Goal: Task Accomplishment & Management: Complete application form

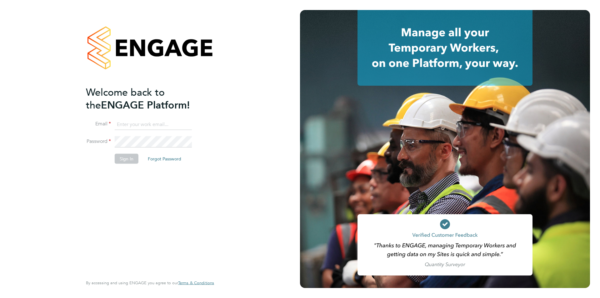
type input "andygraham@itsconstruction.co.uk"
click at [122, 157] on button "Sign In" at bounding box center [127, 159] width 24 height 10
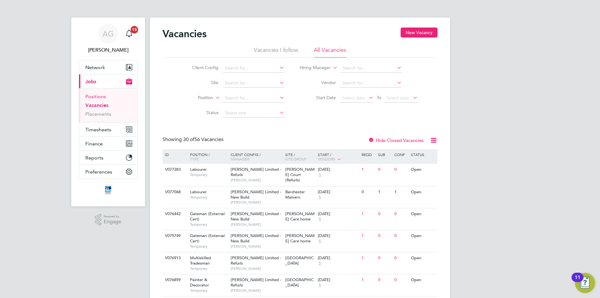
click at [92, 97] on link "Positions" at bounding box center [95, 96] width 21 height 6
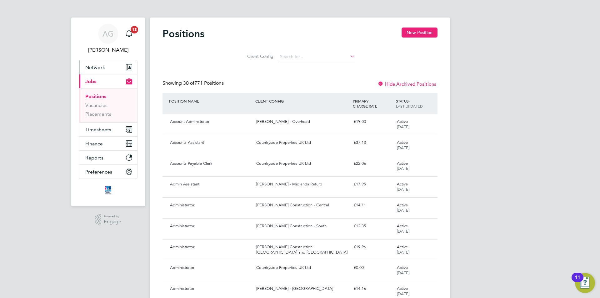
click at [94, 66] on span "Network" at bounding box center [95, 67] width 20 height 6
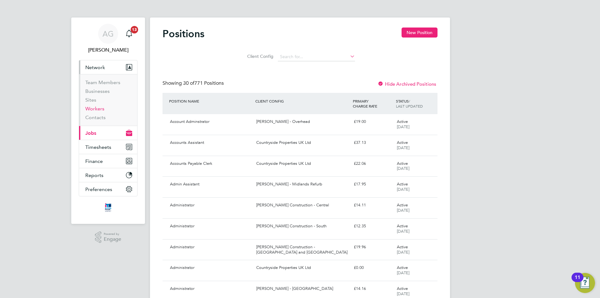
click at [93, 110] on link "Workers" at bounding box center [94, 109] width 19 height 6
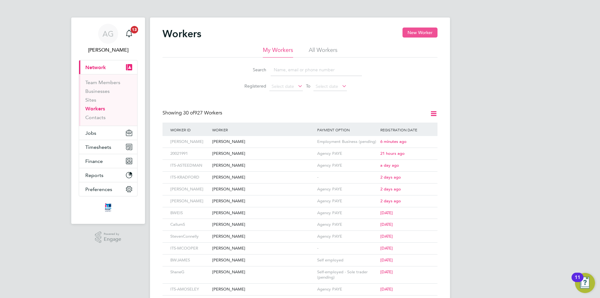
click at [416, 30] on button "New Worker" at bounding box center [419, 32] width 35 height 10
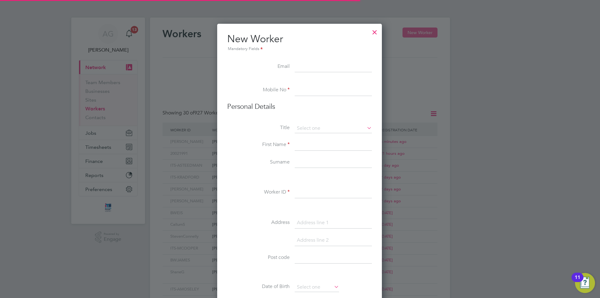
scroll to position [532, 166]
click at [302, 72] on li "Email" at bounding box center [299, 69] width 145 height 17
click at [302, 69] on input at bounding box center [333, 66] width 77 height 11
paste input "[EMAIL_ADDRESS][DOMAIN_NAME]"
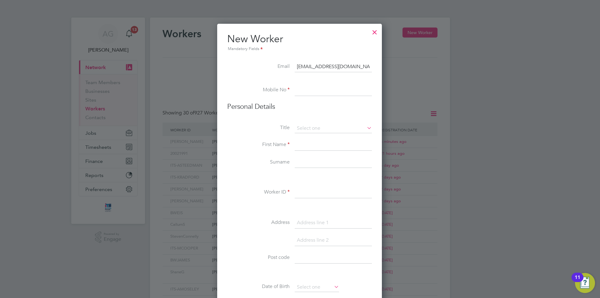
type input "[EMAIL_ADDRESS][DOMAIN_NAME]"
click at [320, 94] on input at bounding box center [333, 90] width 77 height 11
paste input "07774 708 426"
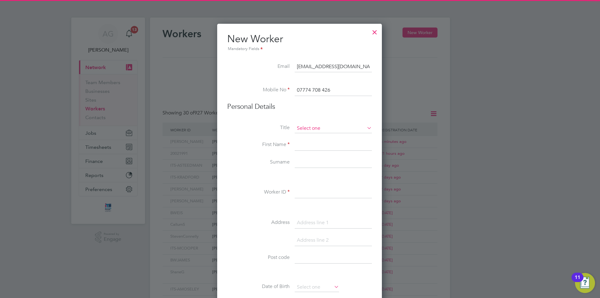
type input "07774 708 426"
click at [316, 126] on input at bounding box center [333, 128] width 77 height 9
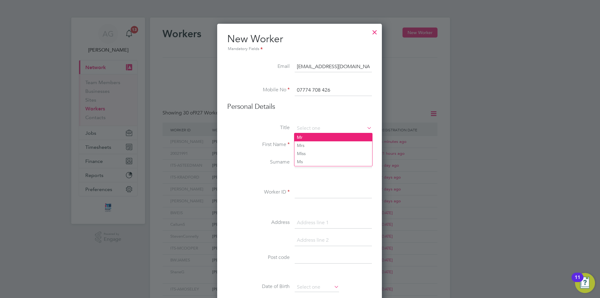
click at [309, 136] on li "Mr" at bounding box center [333, 137] width 78 height 8
type input "Mr"
click at [303, 143] on input at bounding box center [333, 144] width 77 height 11
type input "[PERSON_NAME]"
type input "K"
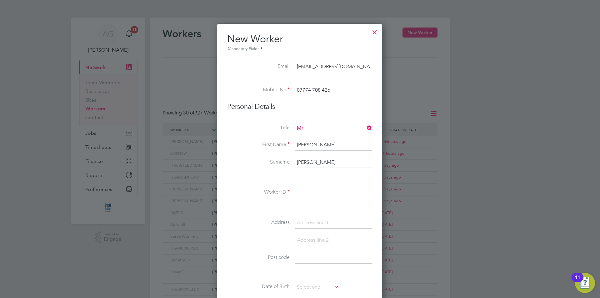
type input "[PERSON_NAME]"
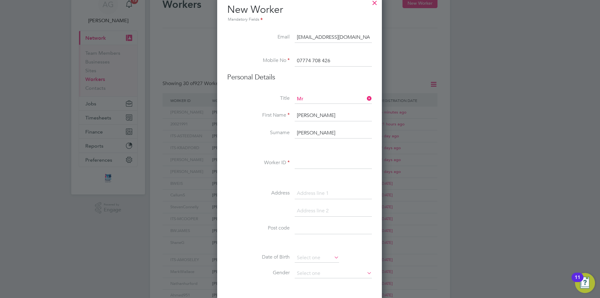
scroll to position [62, 0]
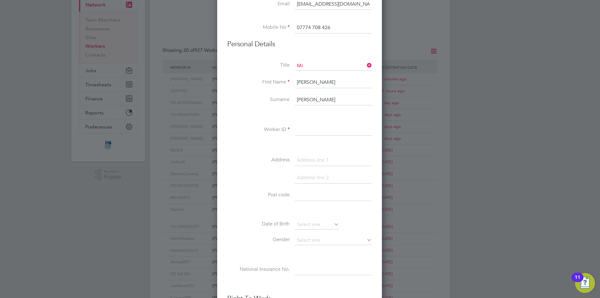
click at [298, 99] on input "[PERSON_NAME]" at bounding box center [333, 99] width 77 height 11
click at [303, 129] on input at bounding box center [333, 129] width 77 height 11
paste input "[PERSON_NAME]"
type input "Diakite951"
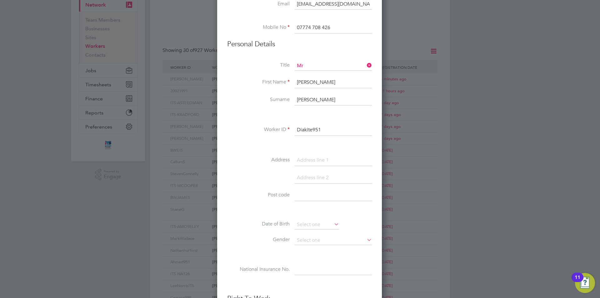
click at [311, 163] on input at bounding box center [333, 160] width 77 height 11
paste input "1D [GEOGRAPHIC_DATA]"
type input "1D [GEOGRAPHIC_DATA]"
click at [302, 179] on input at bounding box center [333, 177] width 77 height 11
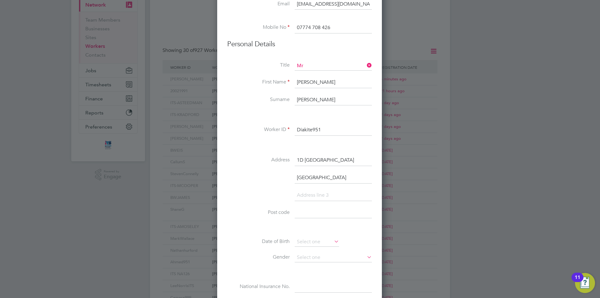
type input "[GEOGRAPHIC_DATA]"
paste input "BS1 5UP"
type input "BS1 5UP"
click at [305, 216] on input at bounding box center [333, 212] width 77 height 11
paste input "BS1 5UP"
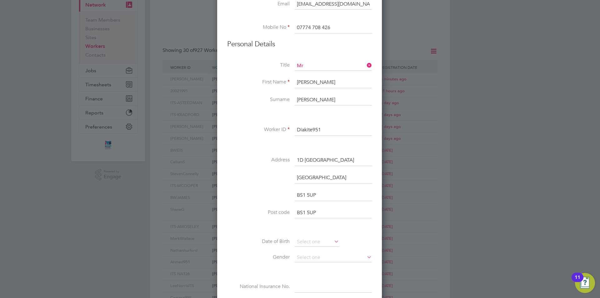
type input "BS1 5UP"
click at [304, 181] on input "[GEOGRAPHIC_DATA]" at bounding box center [333, 177] width 77 height 11
click at [304, 187] on li at bounding box center [299, 180] width 145 height 17
click at [307, 194] on input "BS1 5UP" at bounding box center [333, 195] width 77 height 11
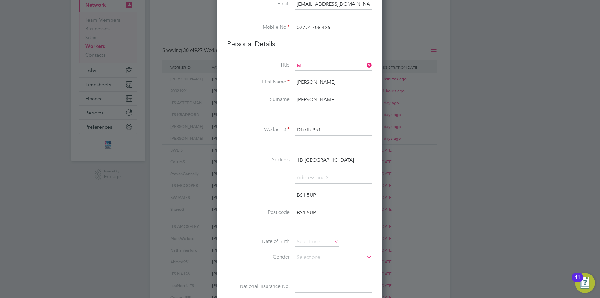
click at [307, 194] on input "BS1 5UP" at bounding box center [333, 195] width 77 height 11
drag, startPoint x: 319, startPoint y: 193, endPoint x: 266, endPoint y: 193, distance: 53.1
click at [266, 193] on li "BS1 5UP" at bounding box center [299, 198] width 145 height 17
paste input "[GEOGRAPHIC_DATA]"
type input "[GEOGRAPHIC_DATA]"
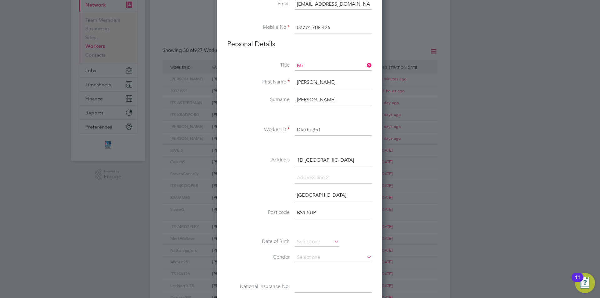
click at [305, 176] on input at bounding box center [333, 177] width 77 height 11
paste input "[STREET_ADDRESS]"
type input "[STREET_ADDRESS]"
click at [300, 238] on input at bounding box center [317, 241] width 44 height 9
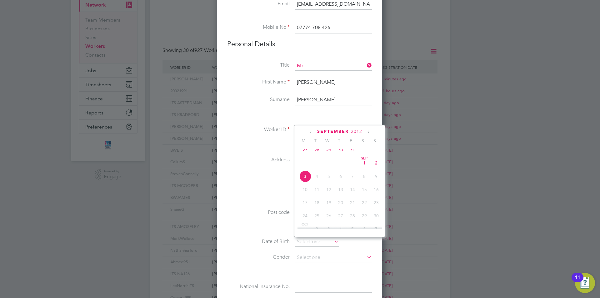
click at [340, 131] on span "September" at bounding box center [333, 131] width 32 height 5
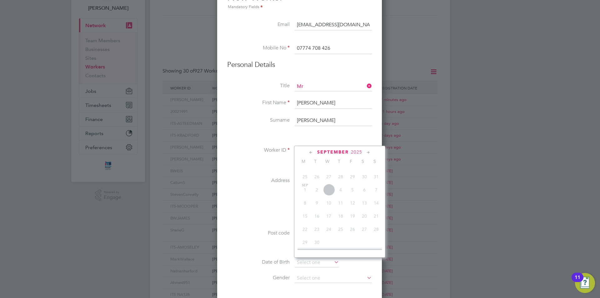
scroll to position [31, 0]
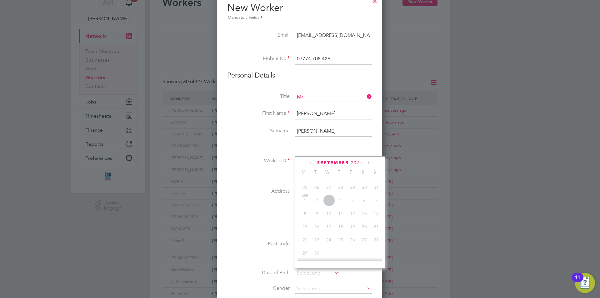
click at [341, 161] on span "September" at bounding box center [333, 162] width 32 height 5
click at [309, 161] on icon at bounding box center [311, 163] width 6 height 7
click at [249, 221] on li "[GEOGRAPHIC_DATA]" at bounding box center [299, 229] width 145 height 17
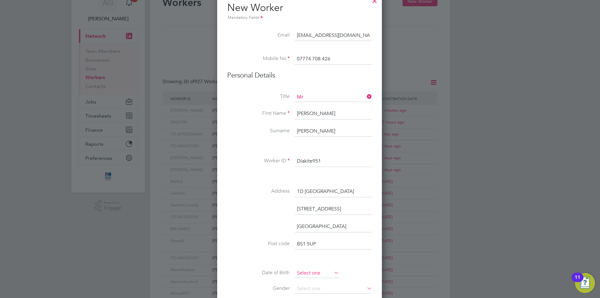
click at [305, 270] on input at bounding box center [317, 272] width 44 height 9
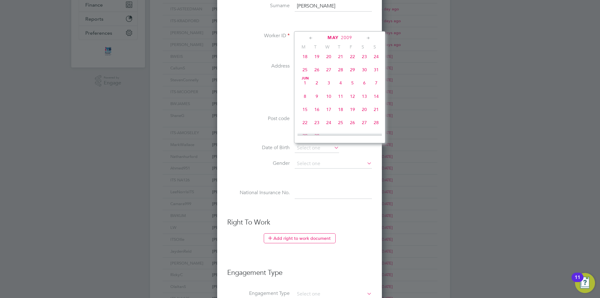
scroll to position [67, 0]
click at [307, 39] on div "[DATE]" at bounding box center [339, 38] width 84 height 6
click at [310, 38] on icon at bounding box center [311, 38] width 6 height 7
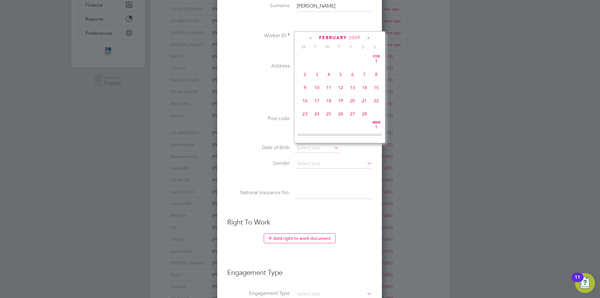
click at [310, 38] on icon at bounding box center [311, 38] width 6 height 7
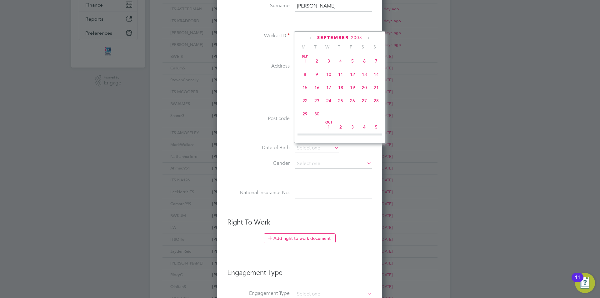
click at [310, 38] on icon at bounding box center [311, 38] width 6 height 7
click at [311, 38] on icon at bounding box center [311, 38] width 6 height 7
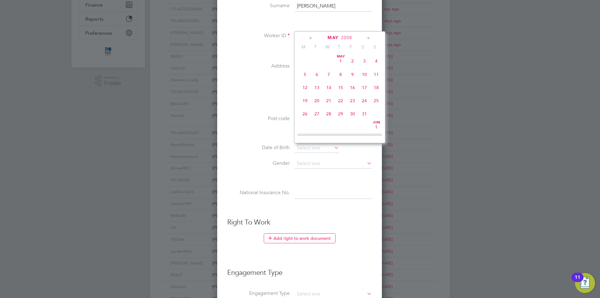
click at [311, 38] on icon at bounding box center [311, 38] width 6 height 7
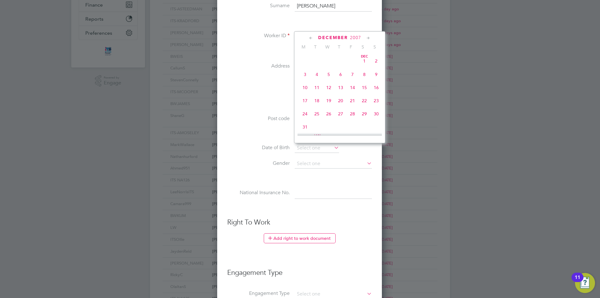
click at [311, 38] on icon at bounding box center [311, 38] width 6 height 7
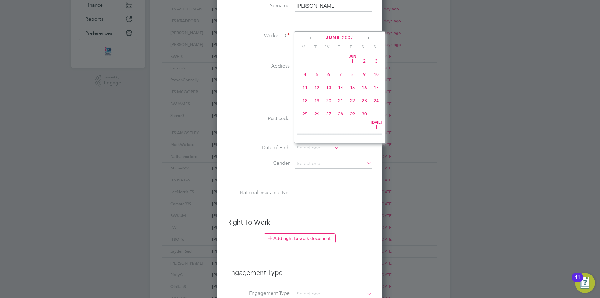
click at [311, 38] on icon at bounding box center [311, 38] width 6 height 7
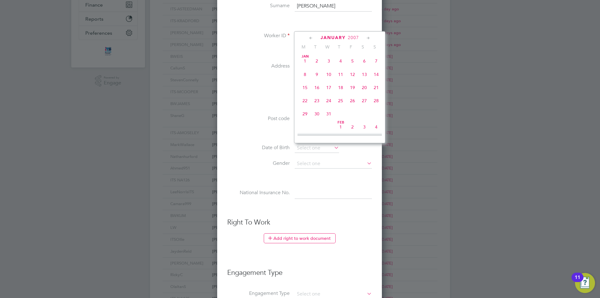
click at [311, 38] on icon at bounding box center [311, 38] width 6 height 7
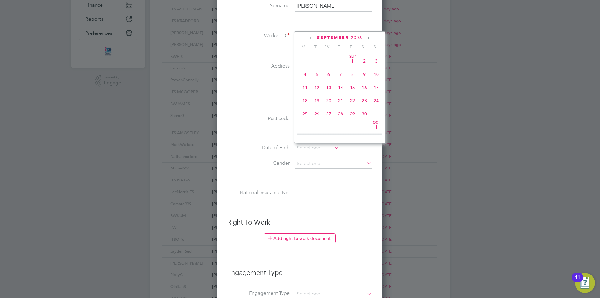
click at [311, 38] on icon at bounding box center [311, 38] width 6 height 7
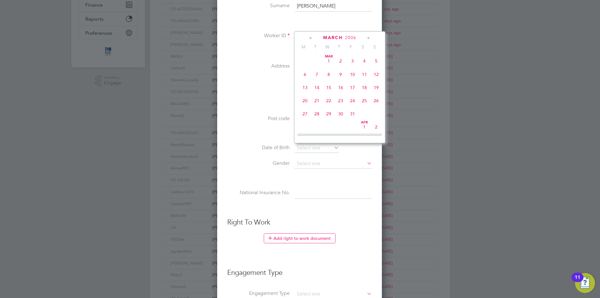
click at [311, 38] on icon at bounding box center [311, 38] width 6 height 7
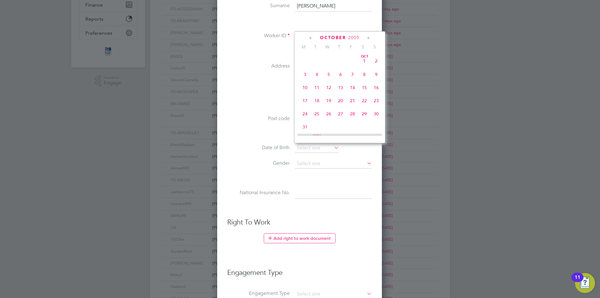
click at [311, 38] on icon at bounding box center [311, 38] width 6 height 7
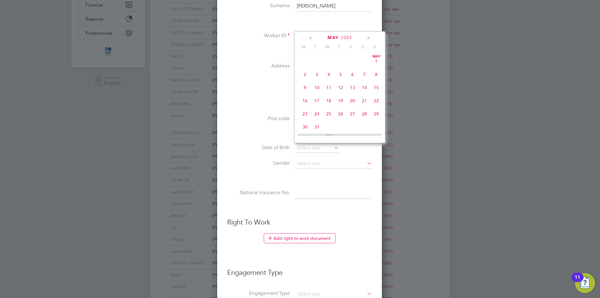
click at [311, 38] on icon at bounding box center [311, 38] width 6 height 7
click at [365, 85] on span "15" at bounding box center [364, 88] width 12 height 12
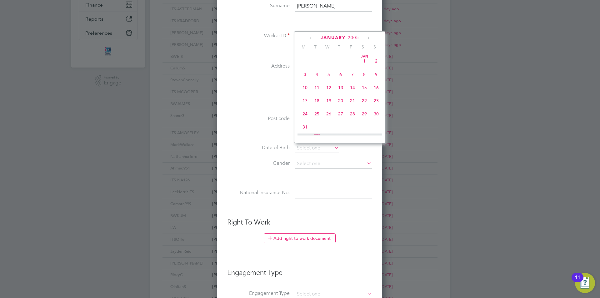
type input "[DATE]"
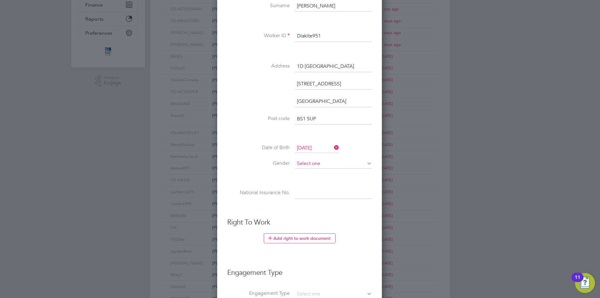
click at [309, 162] on input at bounding box center [333, 163] width 77 height 9
click at [310, 170] on li "[DEMOGRAPHIC_DATA]" at bounding box center [333, 172] width 78 height 8
type input "[DEMOGRAPHIC_DATA]"
click at [302, 194] on input at bounding box center [333, 192] width 77 height 11
paste input "WG262011D"
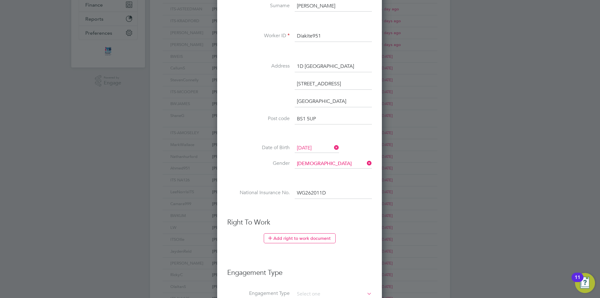
scroll to position [250, 0]
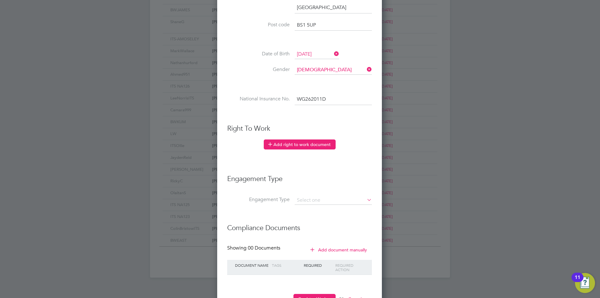
type input "WG 26 20 11 D"
click at [278, 147] on button "Add right to work document" at bounding box center [300, 144] width 72 height 10
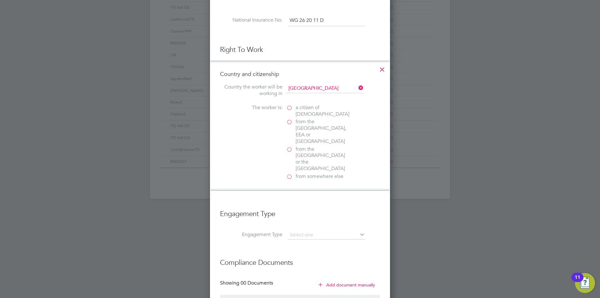
scroll to position [369, 0]
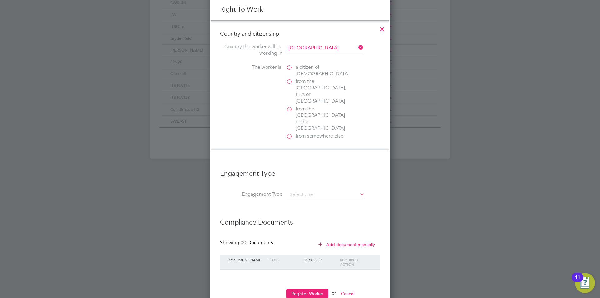
click at [289, 83] on label "from the [GEOGRAPHIC_DATA], EEA or [GEOGRAPHIC_DATA]" at bounding box center [317, 91] width 62 height 26
click at [0, 0] on input "from the [GEOGRAPHIC_DATA], EEA or [GEOGRAPHIC_DATA]" at bounding box center [0, 0] width 0 height 0
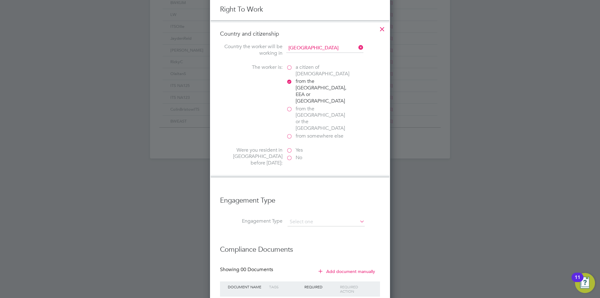
click at [289, 154] on label "No" at bounding box center [317, 157] width 62 height 7
click at [0, 0] on input "No" at bounding box center [0, 0] width 0 height 0
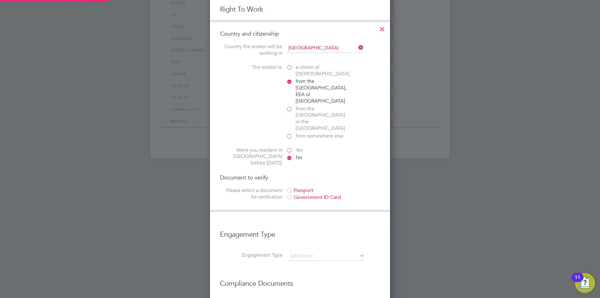
scroll to position [699, 180]
click at [300, 187] on div "Passport" at bounding box center [333, 190] width 94 height 7
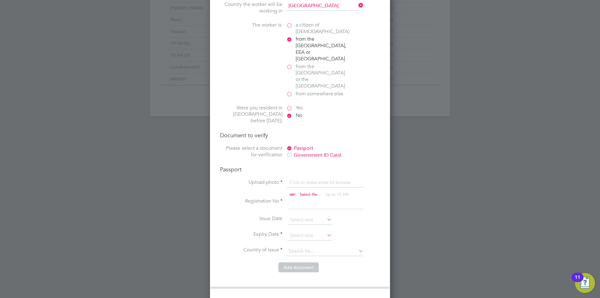
scroll to position [400, 0]
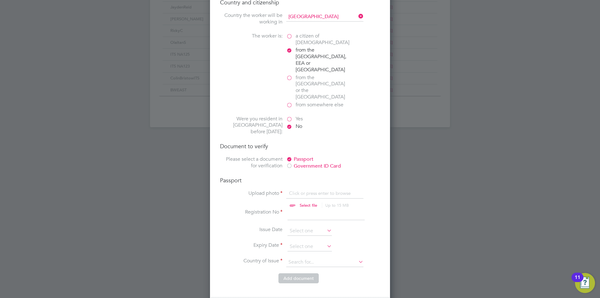
click at [289, 37] on label "a citizen of [DEMOGRAPHIC_DATA]" at bounding box center [317, 39] width 62 height 13
click at [0, 0] on input "a citizen of [DEMOGRAPHIC_DATA]" at bounding box center [0, 0] width 0 height 0
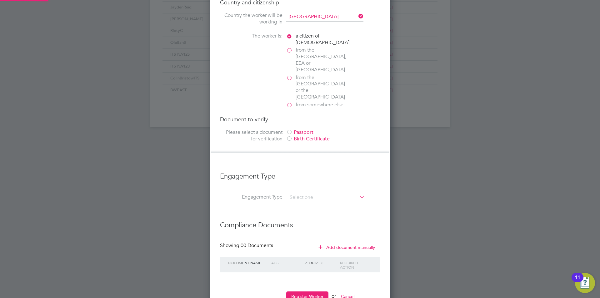
scroll to position [3, 3]
click at [302, 129] on div "Passport" at bounding box center [333, 132] width 94 height 7
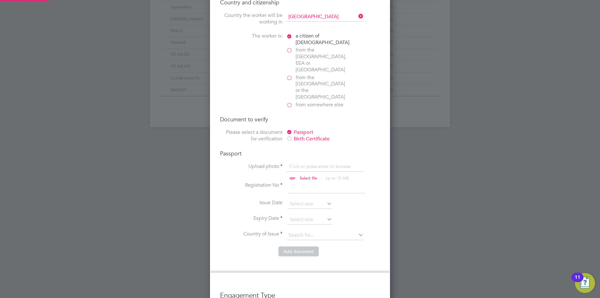
scroll to position [8, 77]
click at [297, 199] on input at bounding box center [309, 203] width 44 height 9
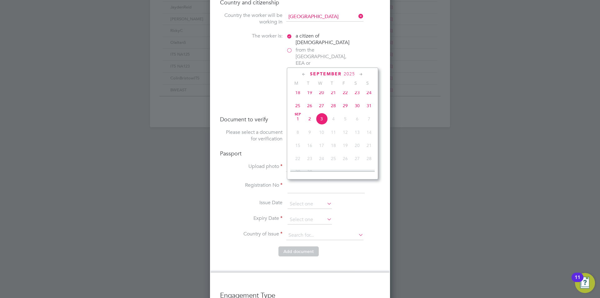
click at [303, 74] on icon at bounding box center [304, 74] width 6 height 7
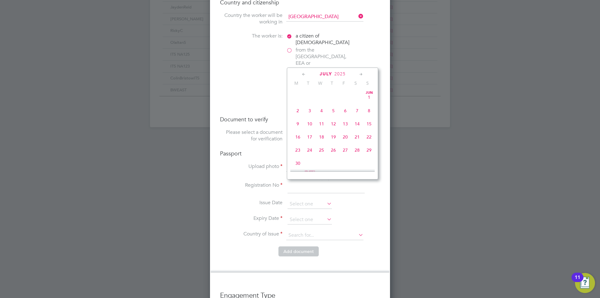
click at [303, 74] on icon at bounding box center [304, 74] width 6 height 7
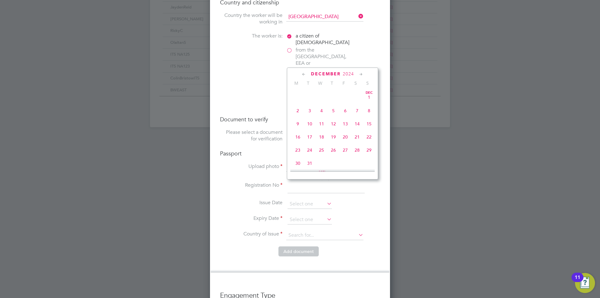
click at [303, 74] on icon at bounding box center [304, 74] width 6 height 7
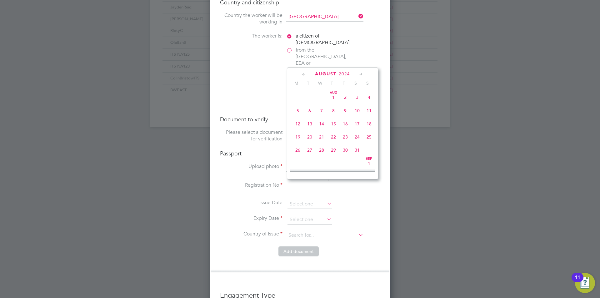
click at [303, 74] on icon at bounding box center [304, 74] width 6 height 7
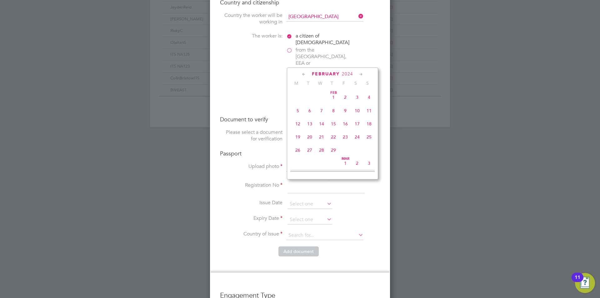
click at [303, 74] on icon at bounding box center [304, 74] width 6 height 7
click at [304, 74] on icon at bounding box center [304, 74] width 6 height 7
click at [304, 73] on icon at bounding box center [304, 74] width 6 height 7
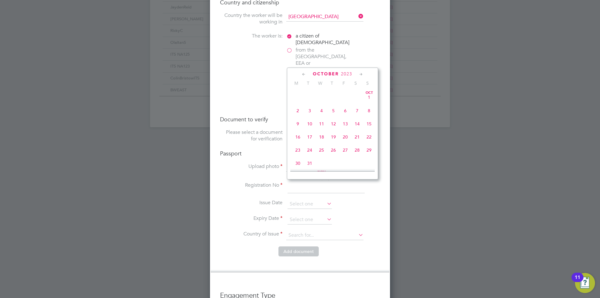
click at [304, 73] on icon at bounding box center [304, 74] width 6 height 7
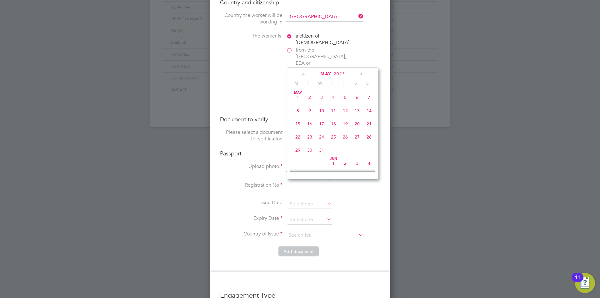
click at [304, 73] on icon at bounding box center [304, 74] width 6 height 7
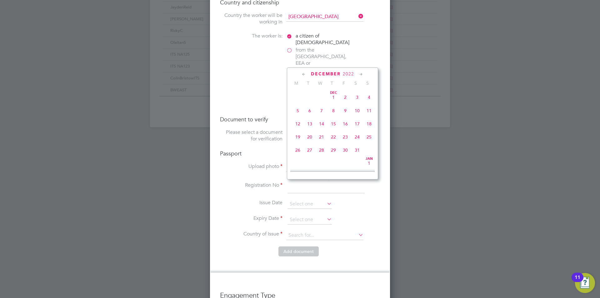
click at [304, 73] on icon at bounding box center [304, 74] width 6 height 7
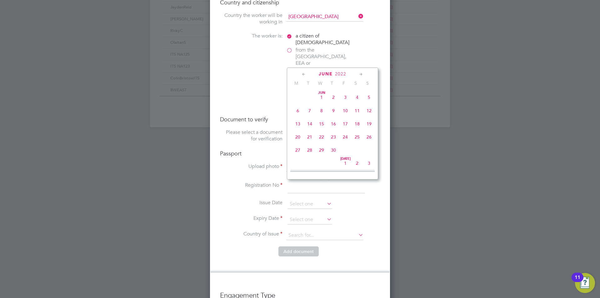
click at [360, 73] on icon at bounding box center [361, 74] width 6 height 7
click at [323, 148] on span "27" at bounding box center [321, 148] width 12 height 12
type input "[DATE]"
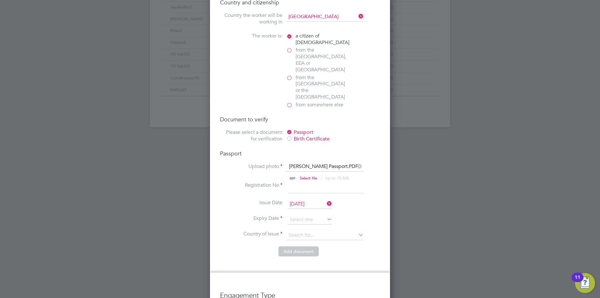
click at [295, 182] on input at bounding box center [325, 187] width 77 height 11
type input "600644621"
click at [295, 215] on input at bounding box center [309, 219] width 44 height 9
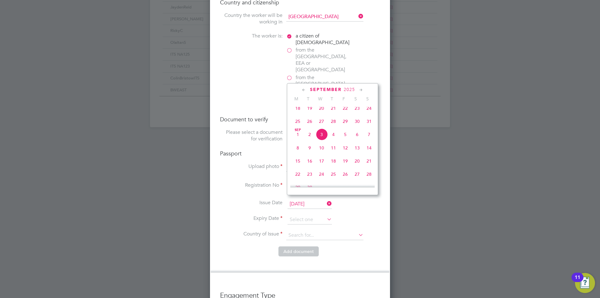
click at [361, 89] on icon at bounding box center [361, 90] width 6 height 7
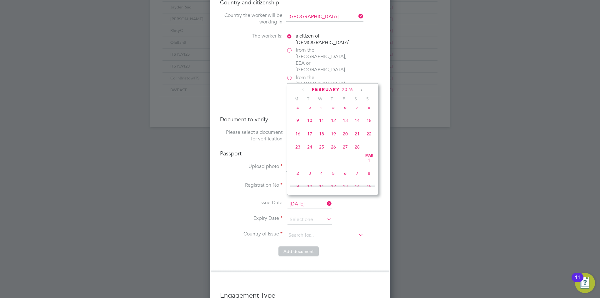
click at [361, 89] on icon at bounding box center [361, 90] width 6 height 7
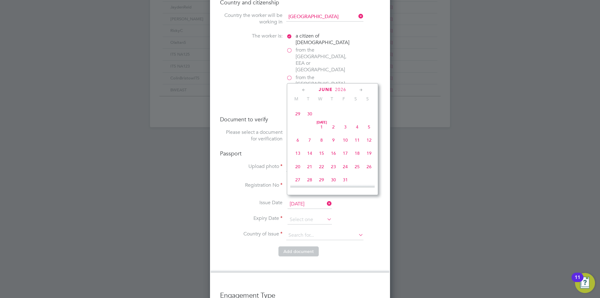
click at [361, 89] on icon at bounding box center [361, 90] width 6 height 7
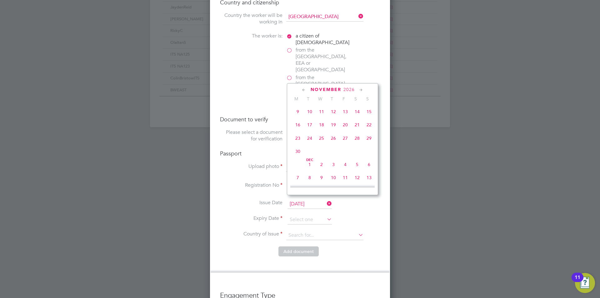
click at [361, 89] on icon at bounding box center [361, 90] width 6 height 7
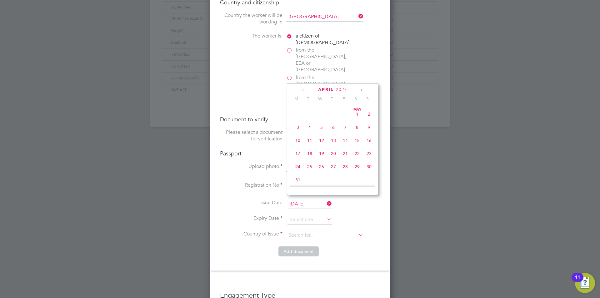
click at [361, 89] on icon at bounding box center [361, 90] width 6 height 7
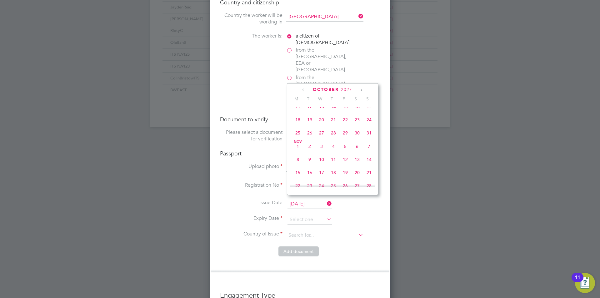
click at [361, 89] on icon at bounding box center [361, 90] width 6 height 7
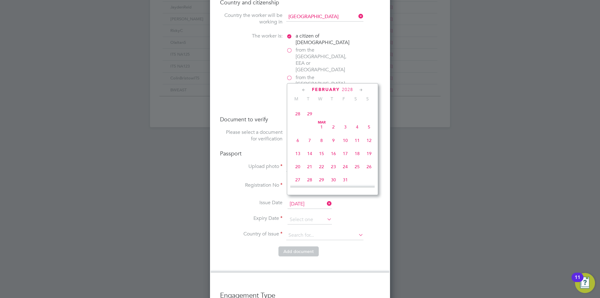
click at [361, 89] on icon at bounding box center [361, 90] width 6 height 7
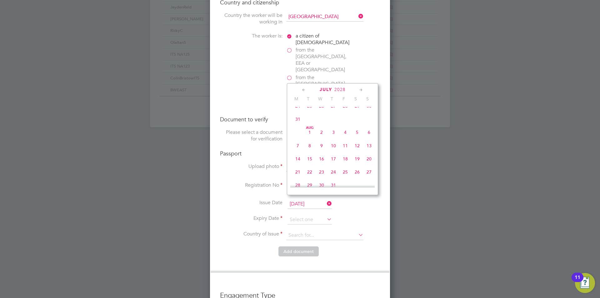
click at [361, 89] on icon at bounding box center [361, 90] width 6 height 7
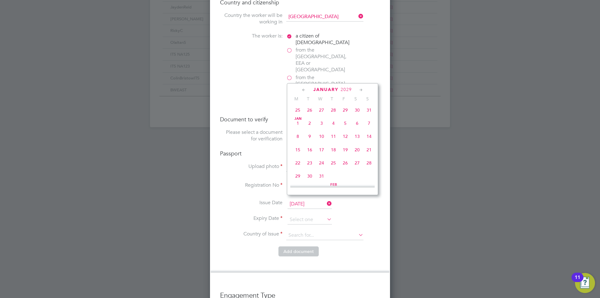
click at [361, 89] on icon at bounding box center [361, 90] width 6 height 7
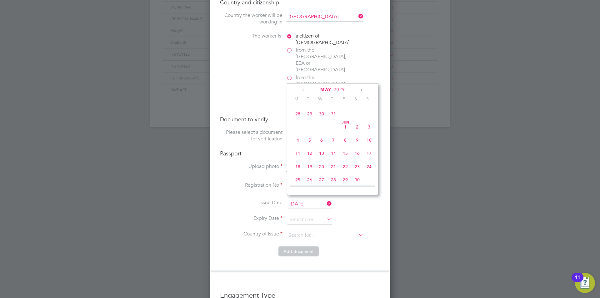
click at [361, 89] on icon at bounding box center [361, 90] width 6 height 7
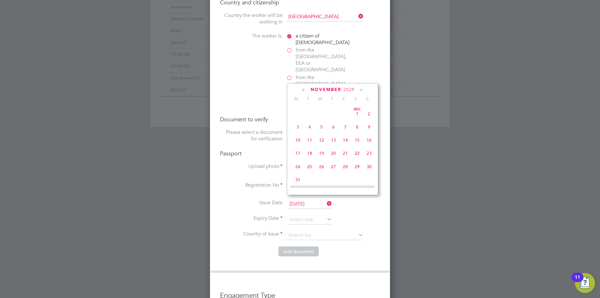
click at [361, 89] on icon at bounding box center [361, 90] width 6 height 7
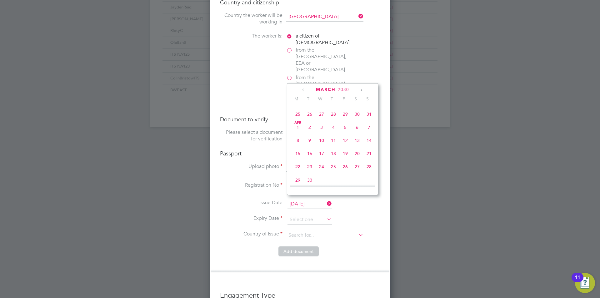
click at [361, 89] on icon at bounding box center [361, 90] width 6 height 7
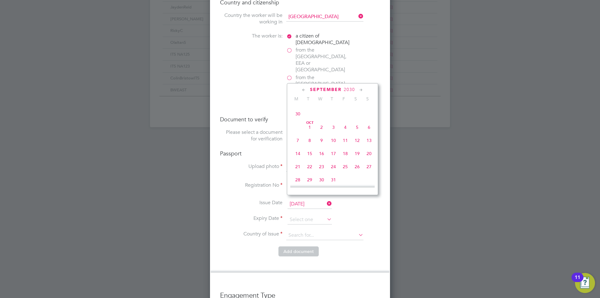
click at [361, 89] on icon at bounding box center [361, 90] width 6 height 7
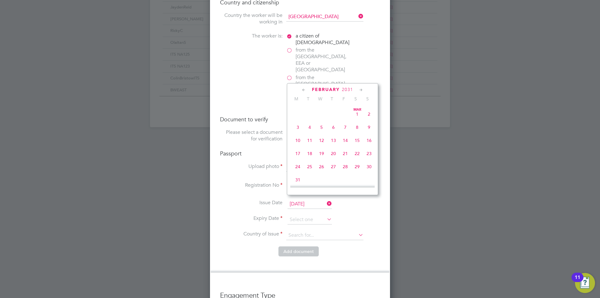
click at [361, 89] on icon at bounding box center [361, 90] width 6 height 7
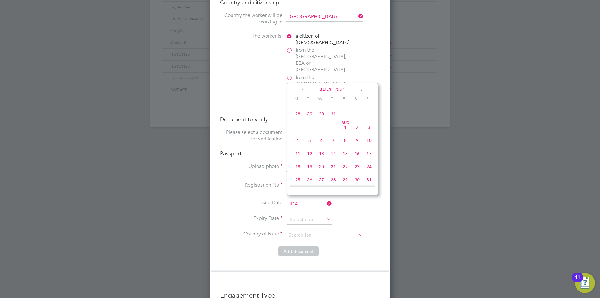
click at [361, 89] on icon at bounding box center [361, 90] width 6 height 7
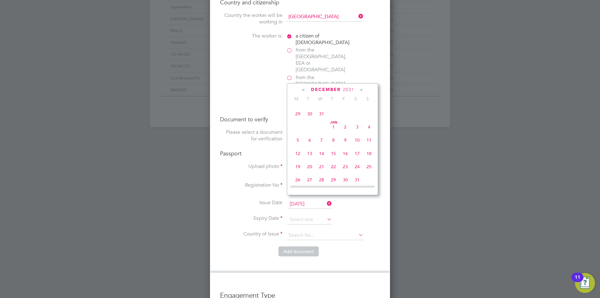
click at [361, 89] on icon at bounding box center [361, 90] width 6 height 7
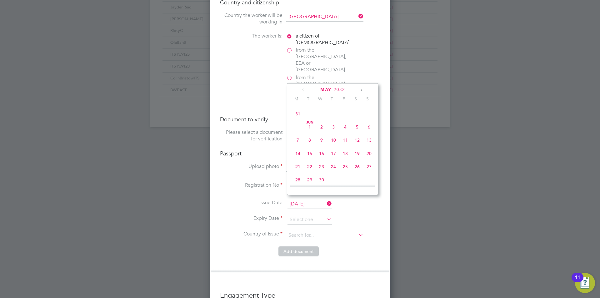
click at [361, 89] on icon at bounding box center [361, 90] width 6 height 7
click at [297, 107] on span "26" at bounding box center [298, 101] width 12 height 12
type input "[DATE]"
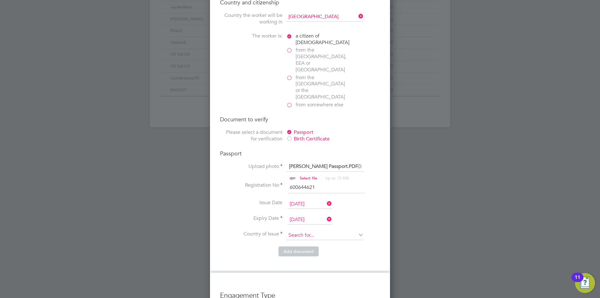
click at [291, 231] on input at bounding box center [324, 235] width 77 height 9
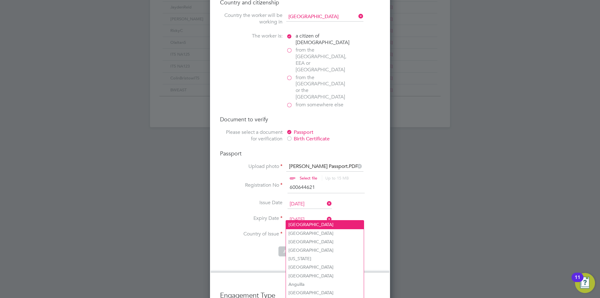
type input "[GEOGRAPHIC_DATA]"
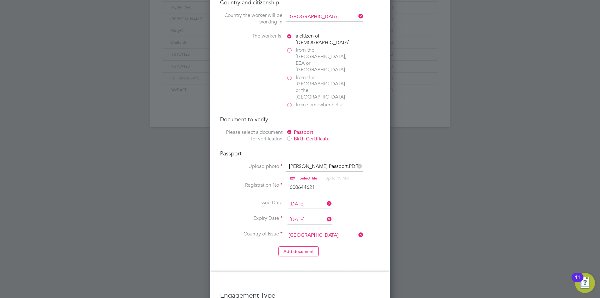
click at [323, 223] on li "[GEOGRAPHIC_DATA]" at bounding box center [325, 224] width 78 height 8
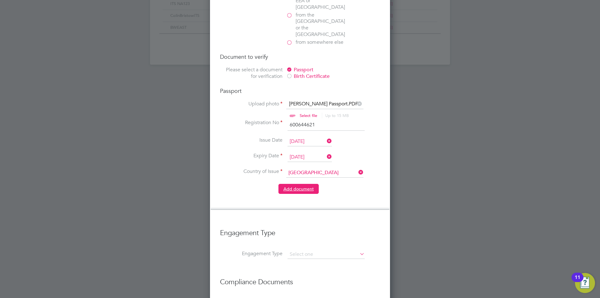
click at [290, 184] on button "Add document" at bounding box center [298, 189] width 40 height 10
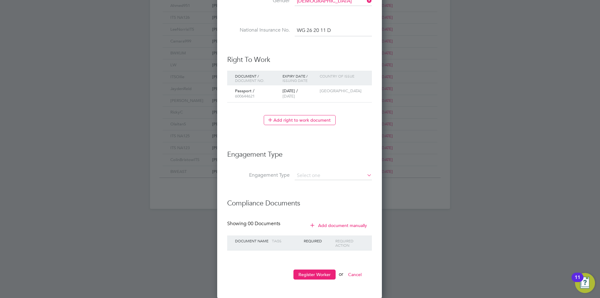
scroll to position [319, 0]
click at [317, 271] on button "Register Worker" at bounding box center [314, 274] width 42 height 10
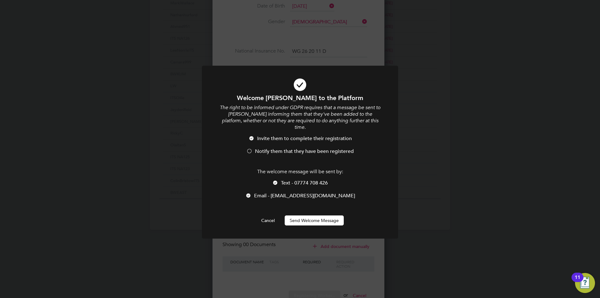
scroll to position [593, 166]
click at [282, 180] on span "Text - 07774 708 426" at bounding box center [304, 183] width 47 height 6
click at [259, 192] on li "Email - [EMAIL_ADDRESS][DOMAIN_NAME]" at bounding box center [300, 198] width 162 height 13
click at [251, 193] on div at bounding box center [248, 196] width 6 height 6
click at [250, 148] on div at bounding box center [249, 151] width 6 height 6
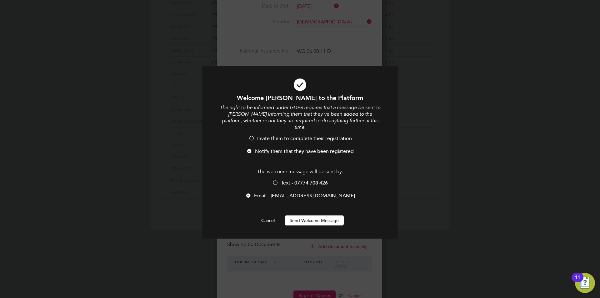
click at [312, 215] on button "Send Welcome Message" at bounding box center [314, 220] width 59 height 10
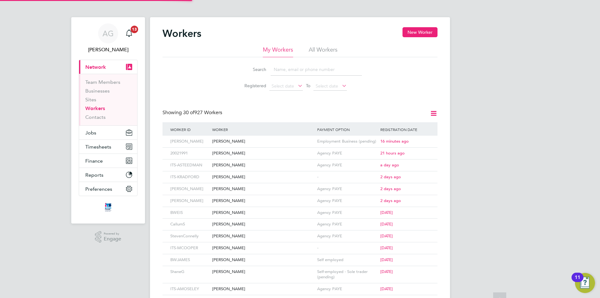
scroll to position [0, 0]
